Goal: Check status: Check status

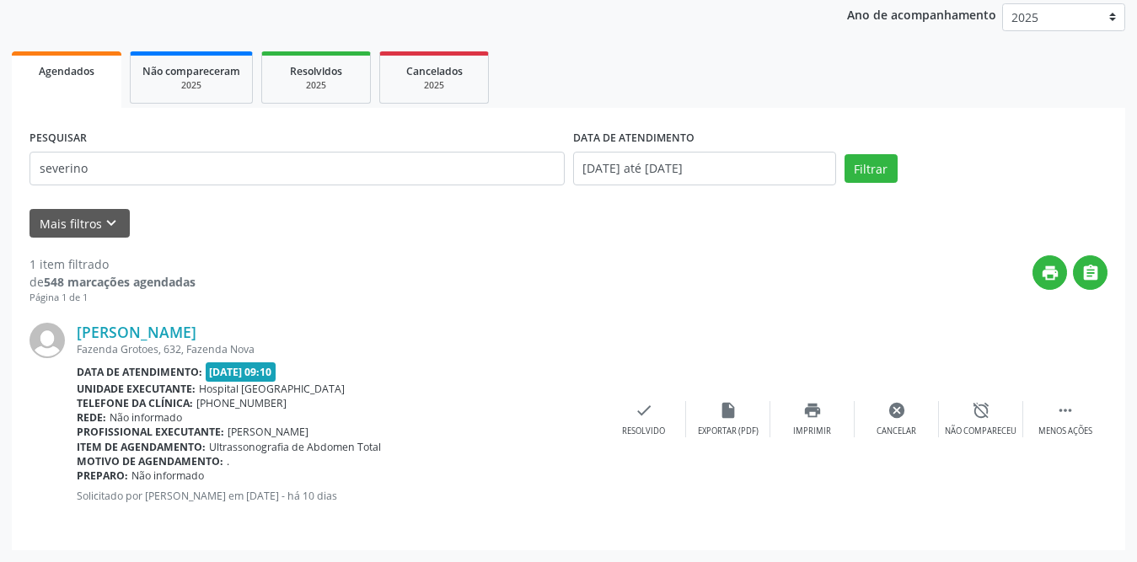
scroll to position [201, 0]
click at [94, 82] on link "Agendados" at bounding box center [67, 79] width 110 height 56
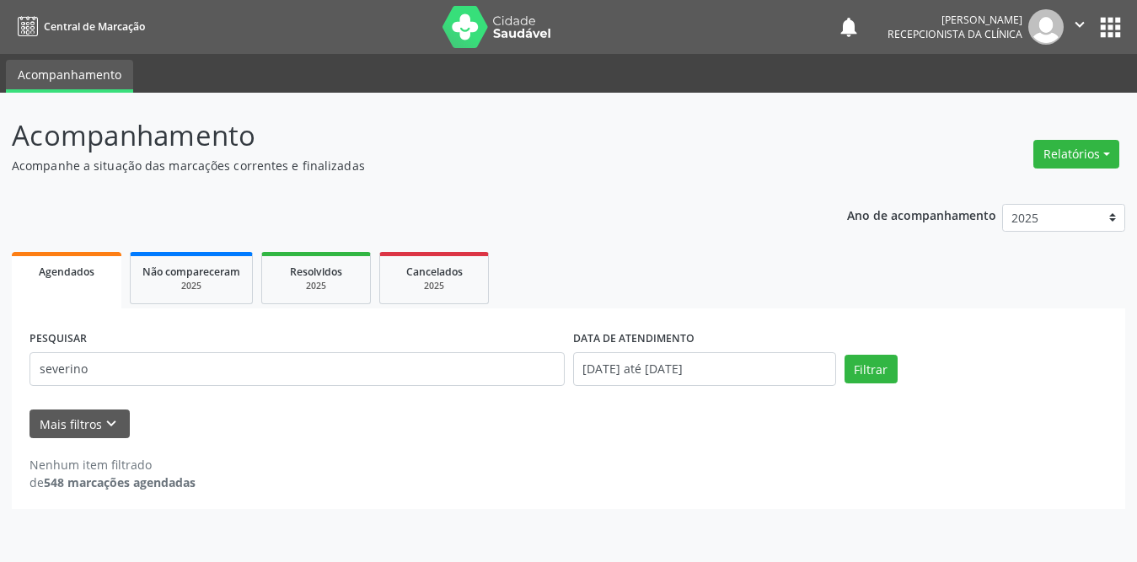
scroll to position [0, 0]
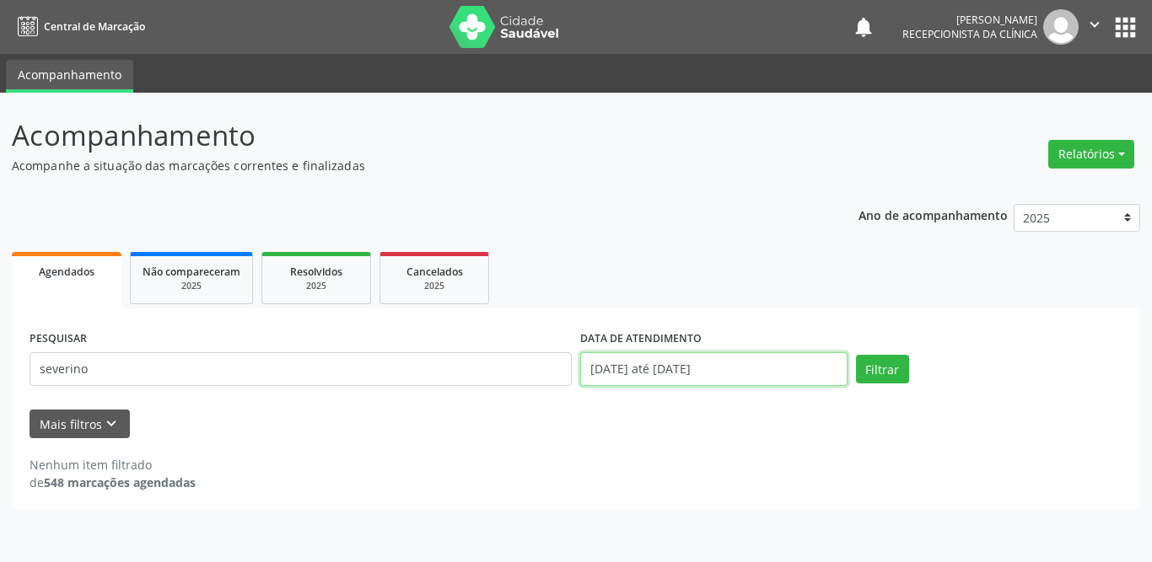
click at [614, 363] on input "[DATE] até [DATE]" at bounding box center [713, 369] width 267 height 34
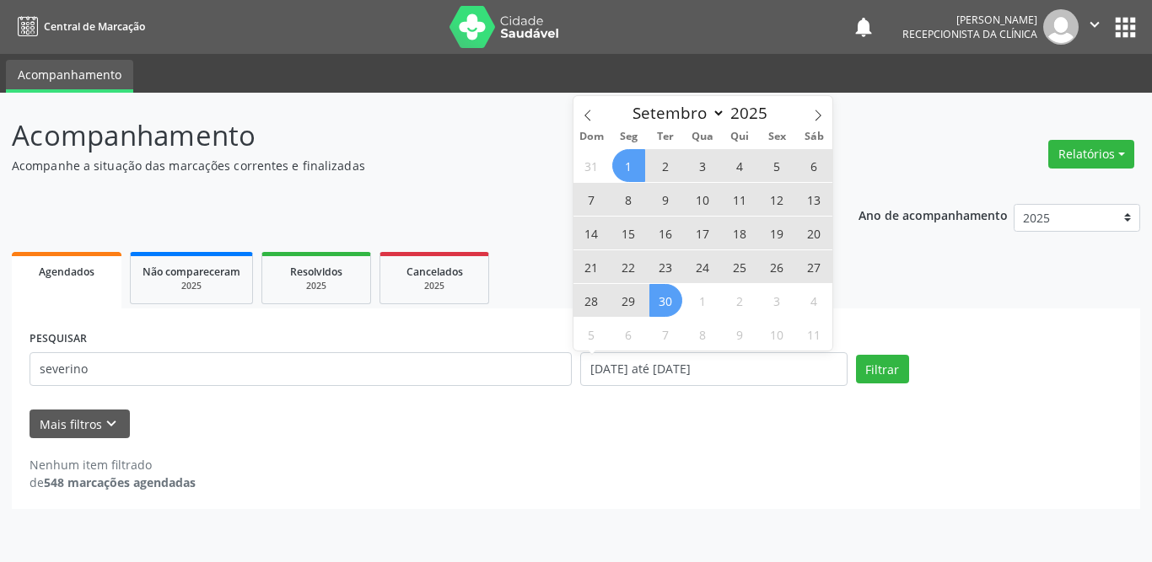
click at [631, 165] on span "1" at bounding box center [628, 165] width 33 height 33
type input "[DATE]"
click at [664, 304] on span "30" at bounding box center [665, 300] width 33 height 33
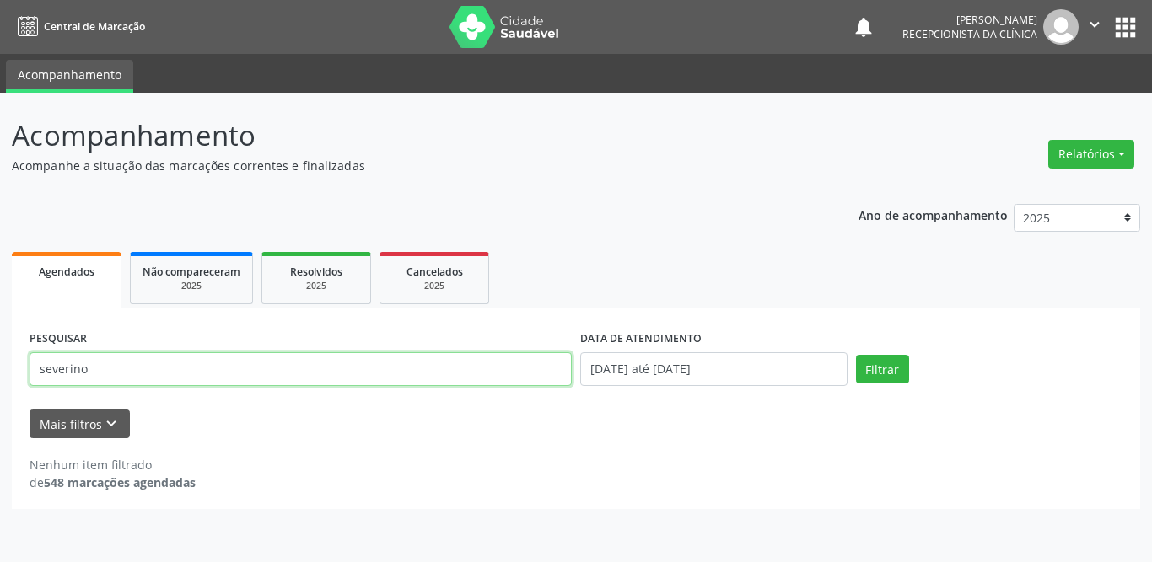
drag, startPoint x: 217, startPoint y: 381, endPoint x: 0, endPoint y: 366, distance: 217.2
click at [0, 366] on div "Acompanhamento Acompanhe a situação das marcações correntes e finalizadas Relat…" at bounding box center [576, 328] width 1152 height 470
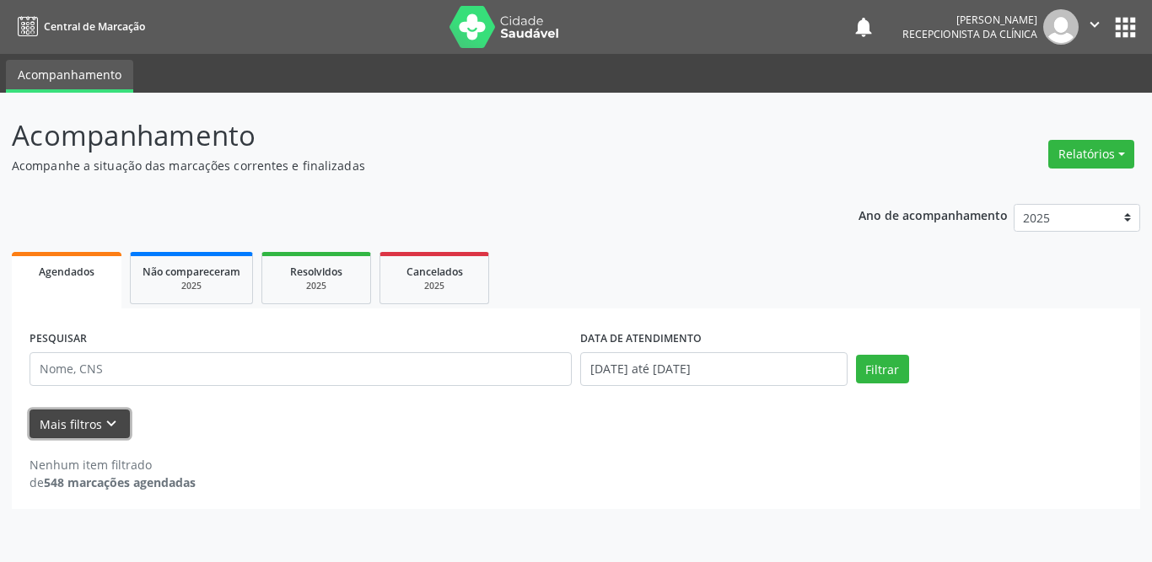
click at [62, 429] on button "Mais filtros keyboard_arrow_down" at bounding box center [80, 425] width 100 height 30
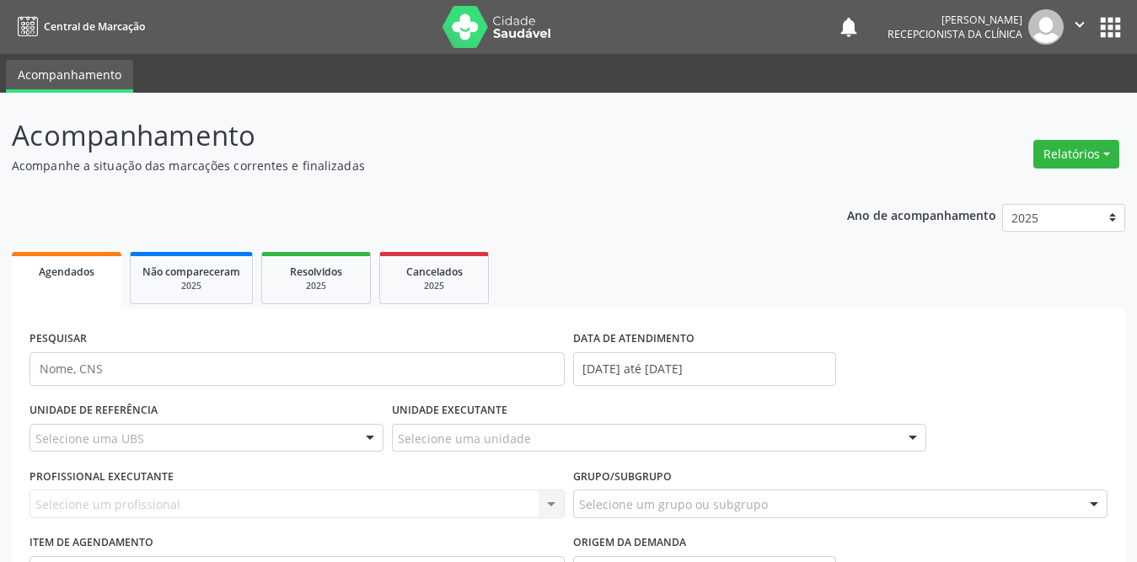
scroll to position [158, 0]
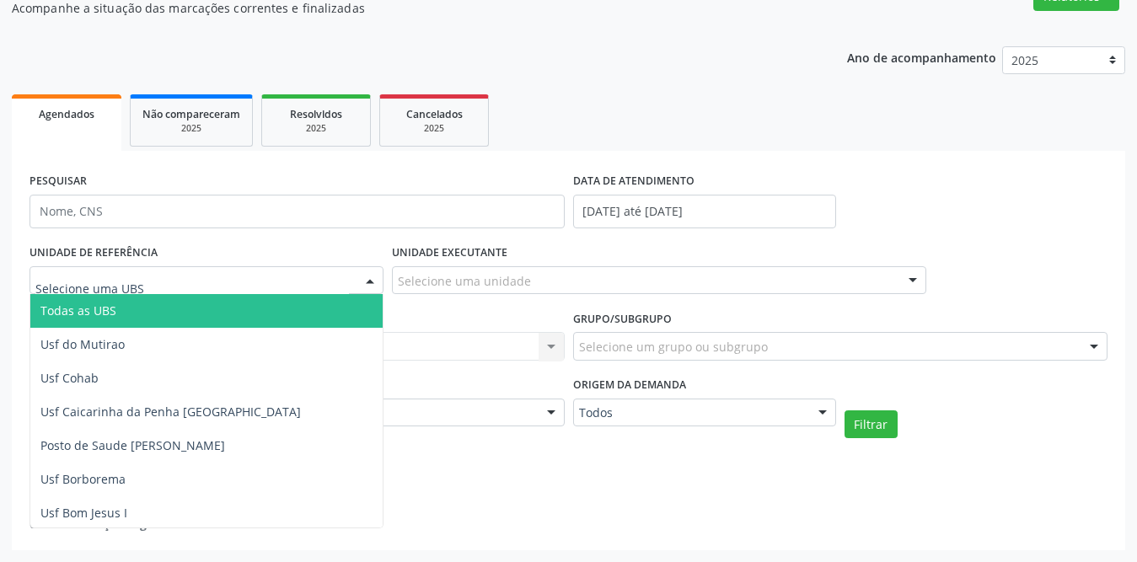
click at [210, 282] on div at bounding box center [207, 280] width 354 height 29
click at [158, 325] on span "Todas as UBS" at bounding box center [237, 311] width 414 height 34
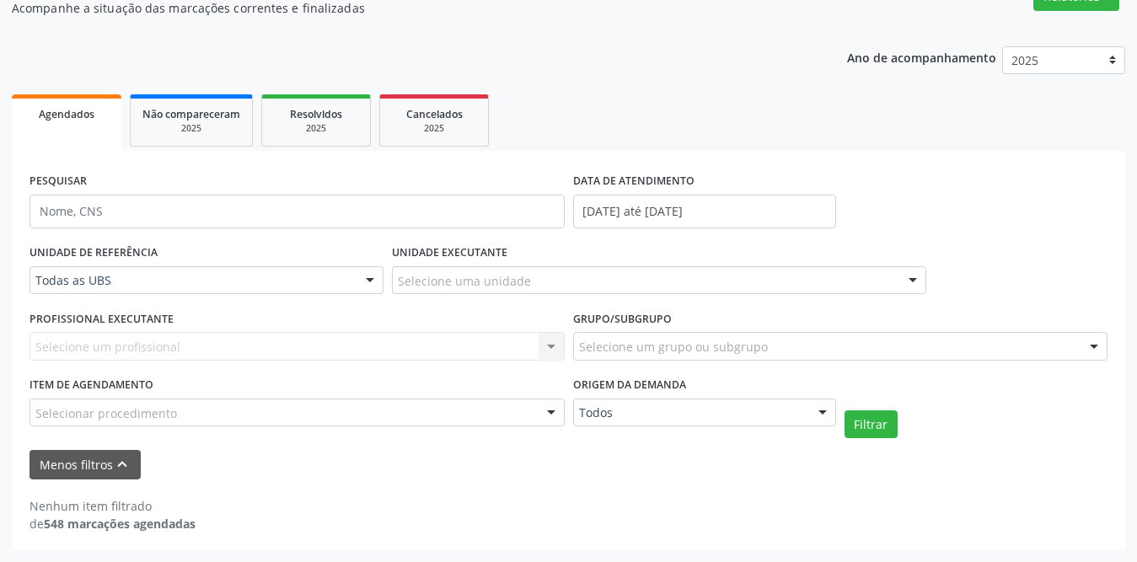
click at [557, 279] on div "Selecione uma unidade" at bounding box center [659, 280] width 535 height 29
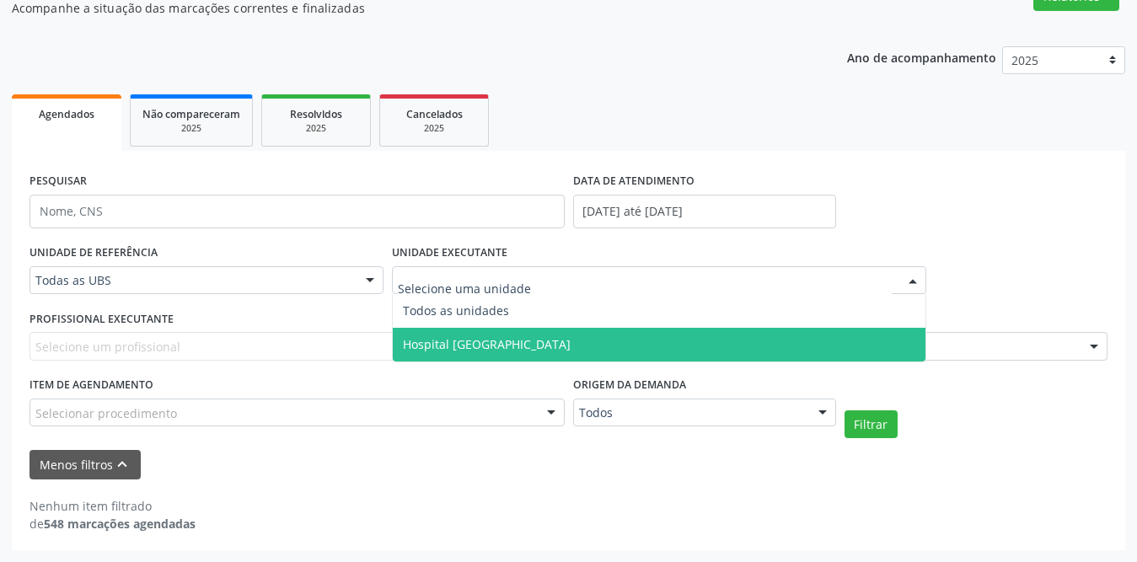
click at [524, 350] on span "Hospital [GEOGRAPHIC_DATA]" at bounding box center [487, 344] width 168 height 16
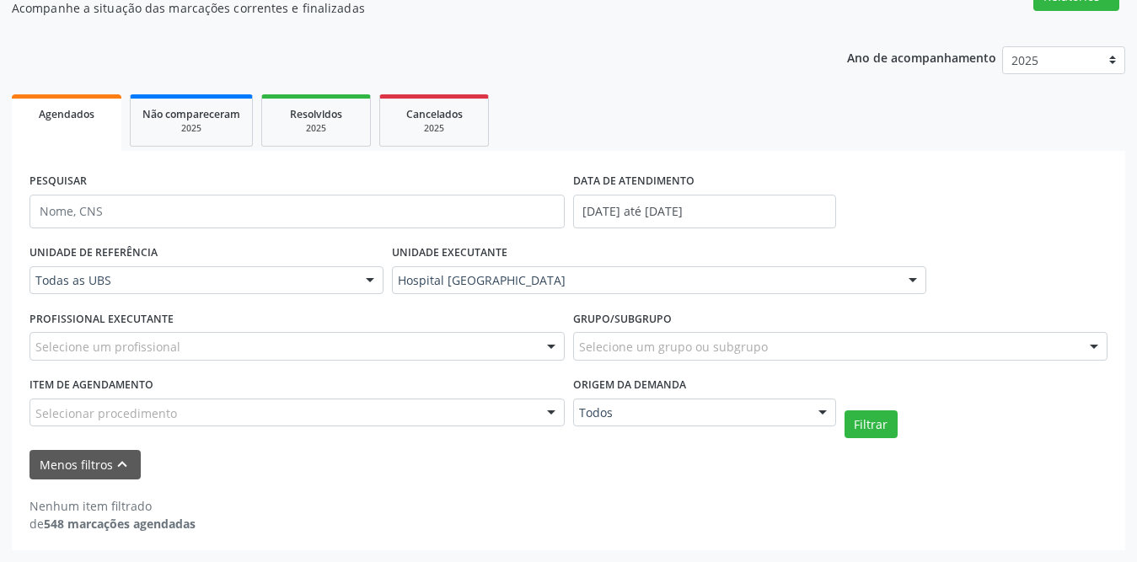
click at [315, 349] on div "Selecione um profissional" at bounding box center [297, 346] width 535 height 29
click at [315, 349] on input "text" at bounding box center [282, 355] width 495 height 34
type input "Y"
click at [787, 349] on div "Selecione um grupo ou subgrupo" at bounding box center [840, 346] width 535 height 29
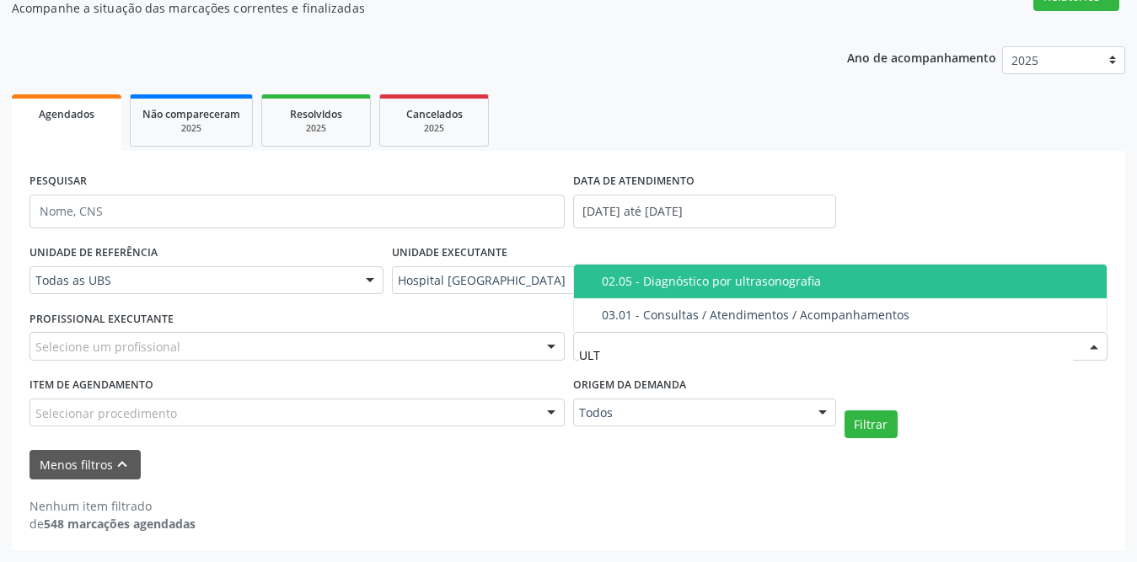
type input "ULTR"
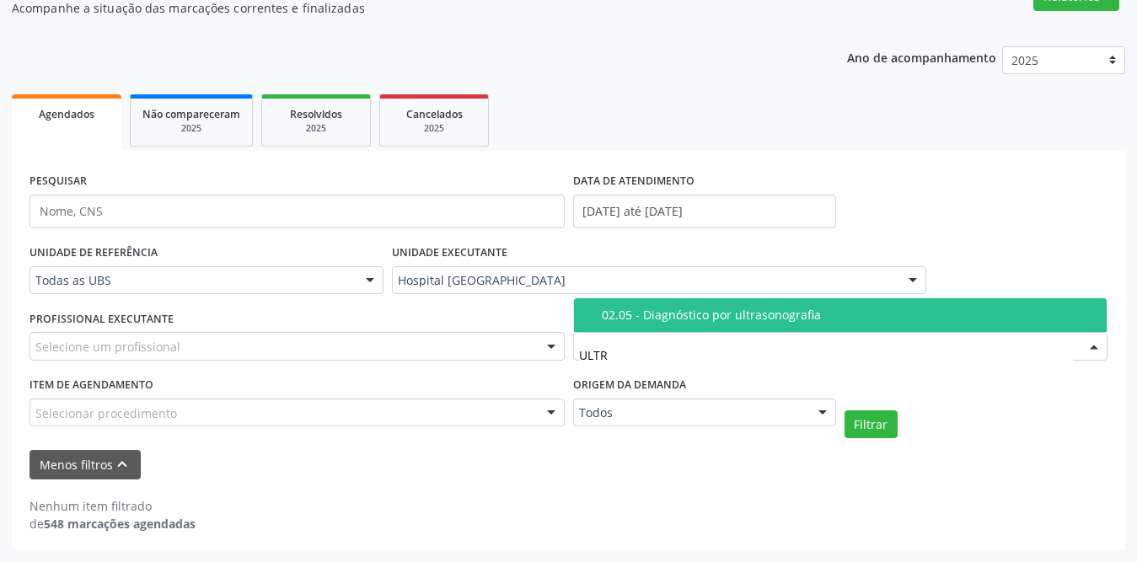
click at [787, 314] on div "02.05 - Diagnóstico por ultrasonografia" at bounding box center [850, 315] width 496 height 13
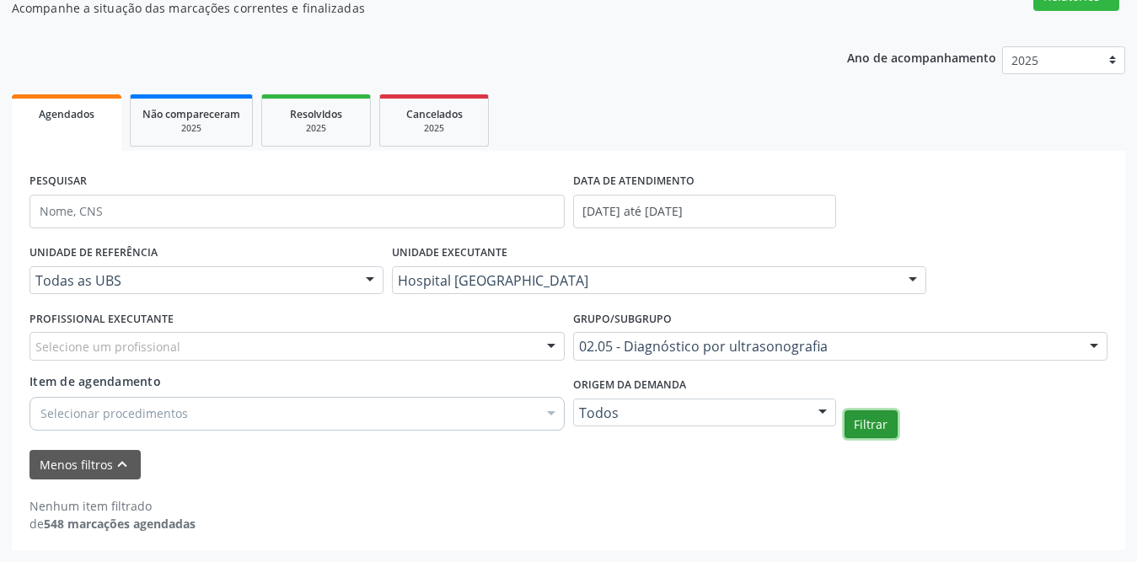
click at [859, 427] on button "Filtrar" at bounding box center [871, 425] width 53 height 29
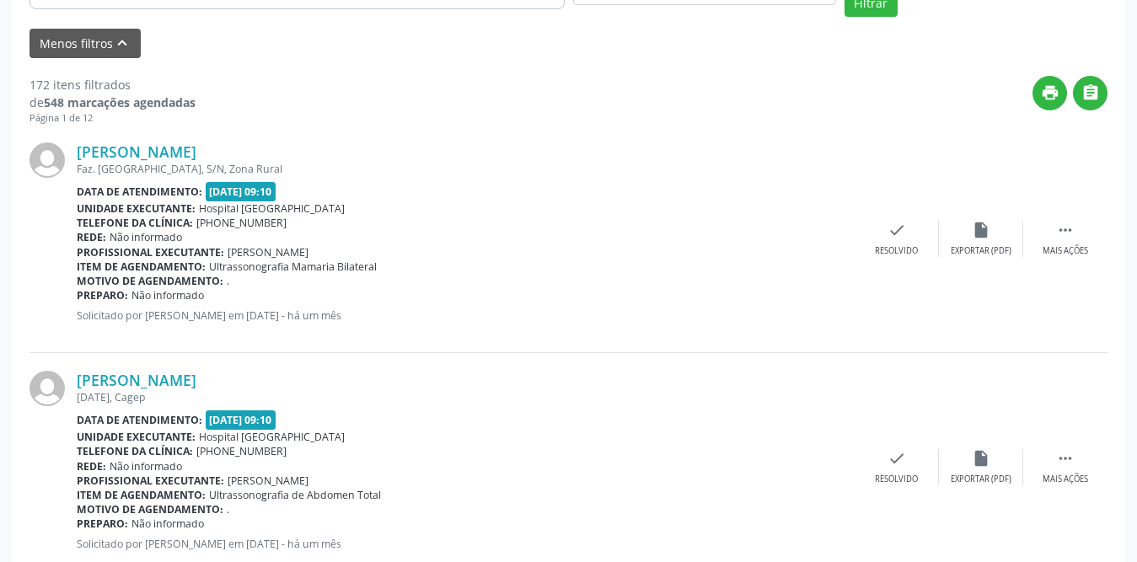
scroll to position [242, 0]
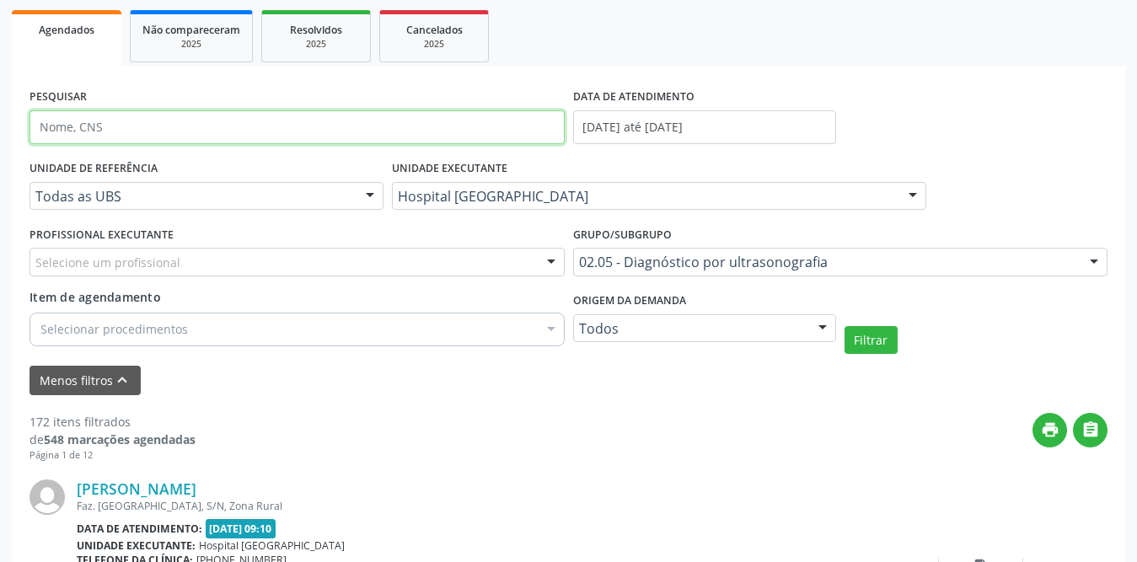
click at [213, 121] on input "text" at bounding box center [297, 127] width 535 height 34
type input "VALDENICE"
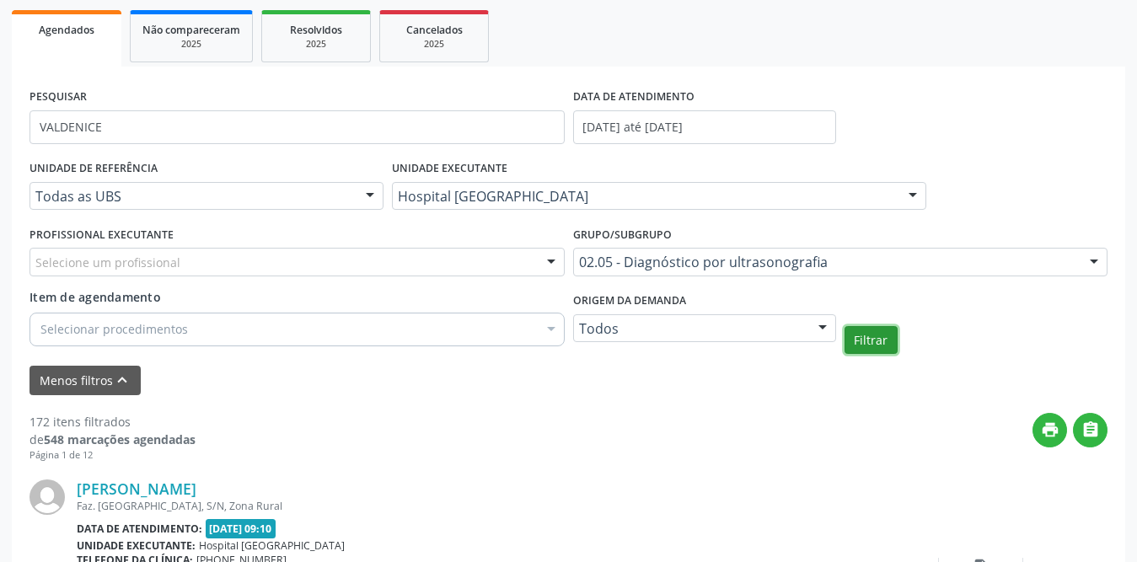
click at [877, 341] on button "Filtrar" at bounding box center [871, 340] width 53 height 29
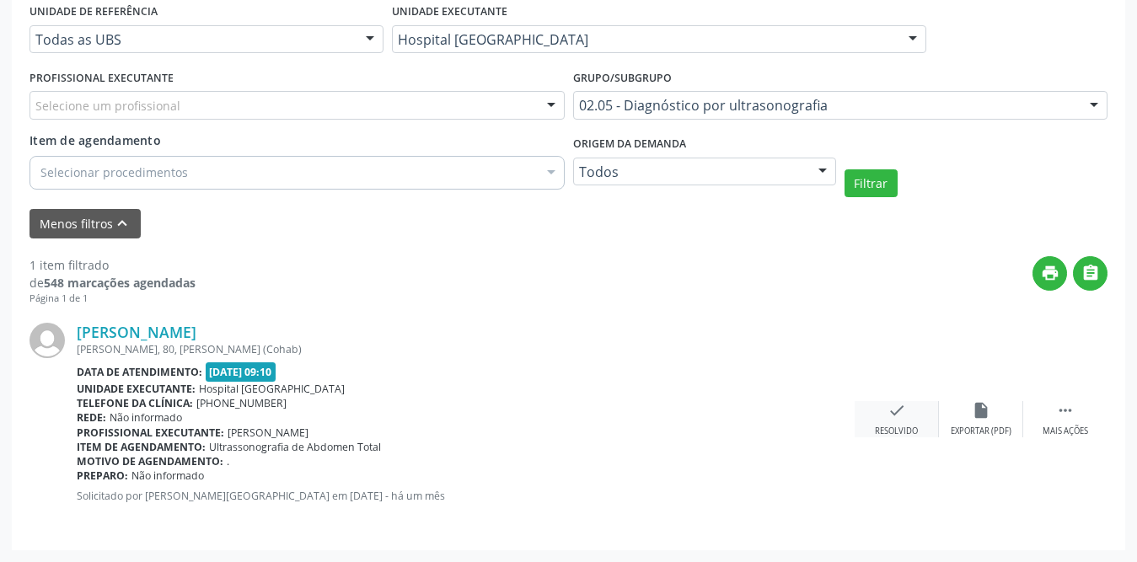
click at [895, 411] on icon "check" at bounding box center [897, 410] width 19 height 19
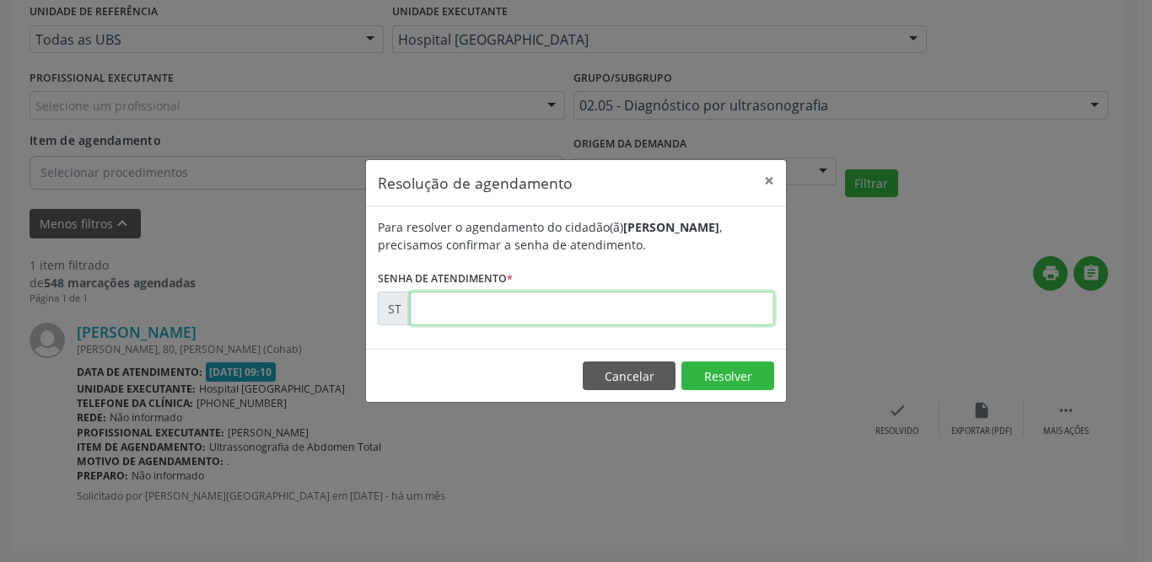
click at [527, 306] on input "text" at bounding box center [592, 309] width 364 height 34
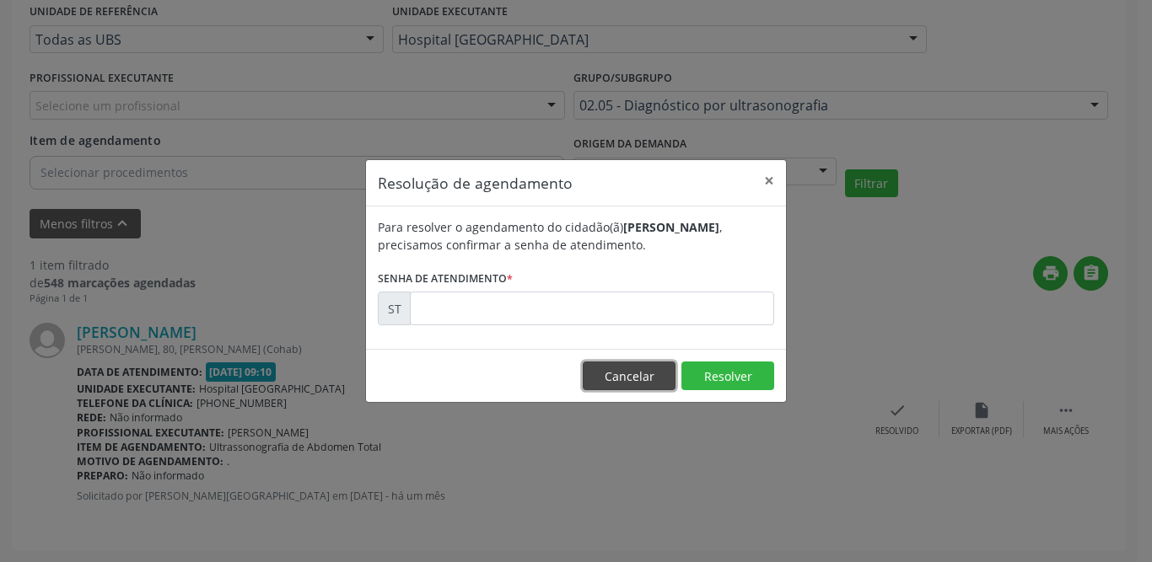
click at [645, 374] on button "Cancelar" at bounding box center [629, 376] width 93 height 29
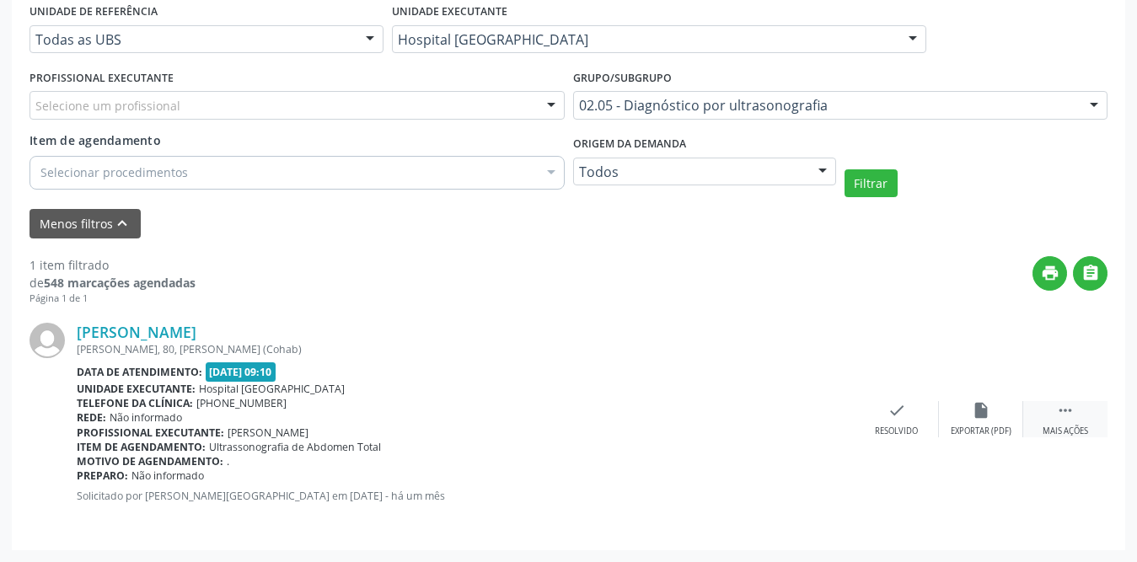
click at [1071, 417] on icon "" at bounding box center [1065, 410] width 19 height 19
click at [816, 416] on icon "print" at bounding box center [812, 410] width 19 height 19
